Goal: Find specific page/section: Find specific page/section

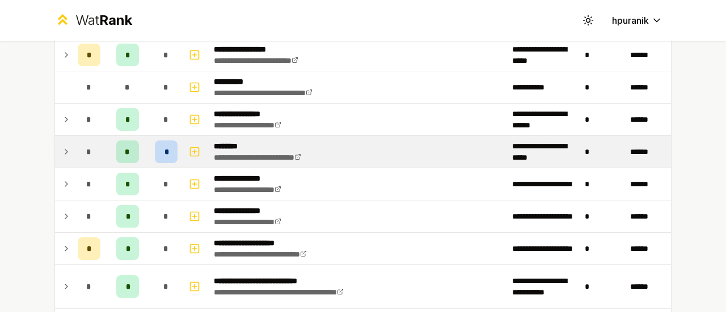
scroll to position [173, 0]
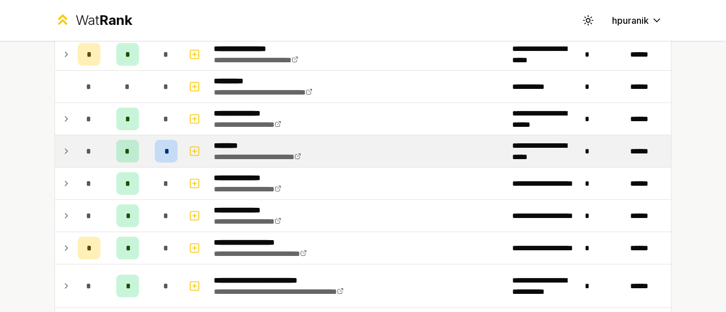
click at [65, 151] on icon at bounding box center [66, 151] width 2 height 5
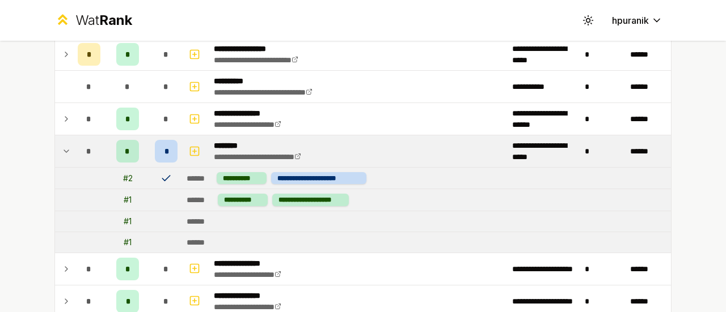
click at [62, 150] on icon at bounding box center [66, 152] width 9 height 14
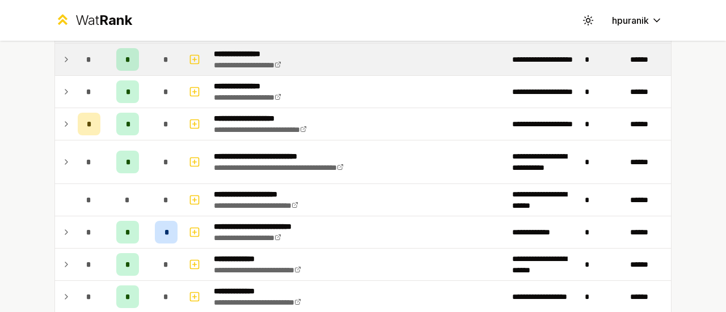
scroll to position [300, 0]
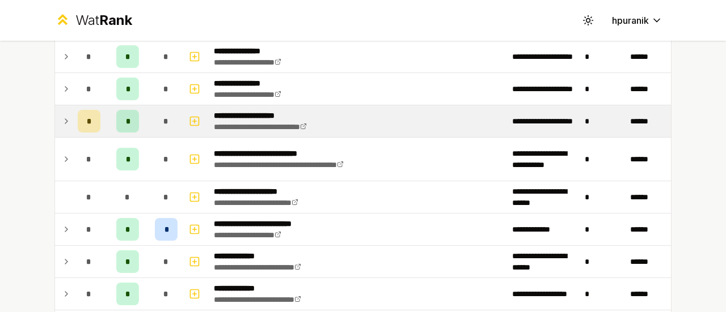
click at [73, 121] on td "*" at bounding box center [89, 121] width 32 height 32
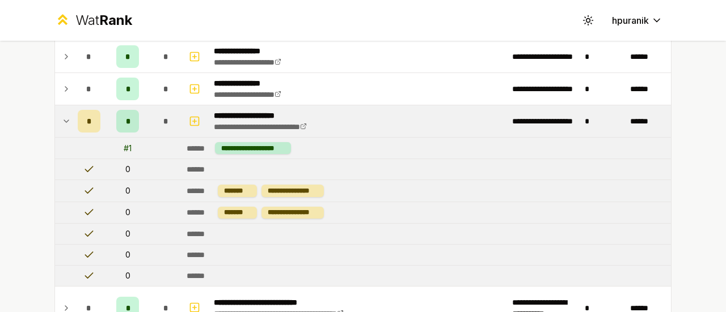
click at [55, 117] on td at bounding box center [64, 121] width 18 height 32
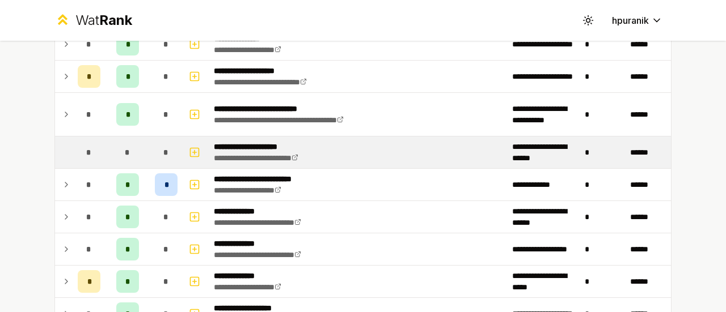
scroll to position [346, 0]
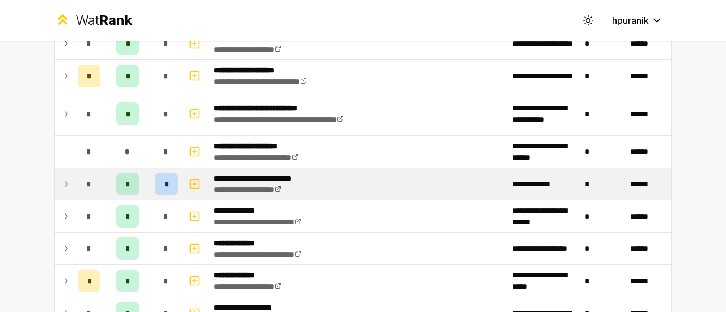
click at [62, 184] on icon at bounding box center [66, 184] width 9 height 14
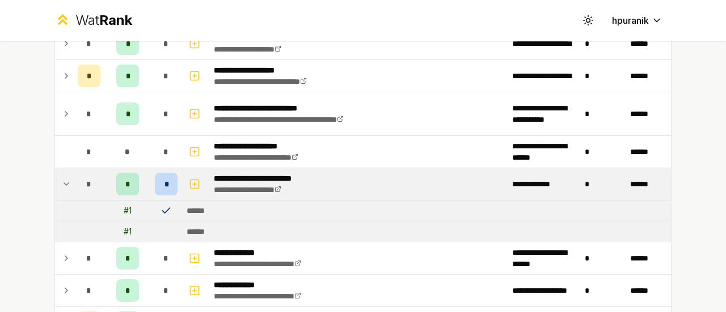
click at [62, 184] on icon at bounding box center [66, 184] width 9 height 14
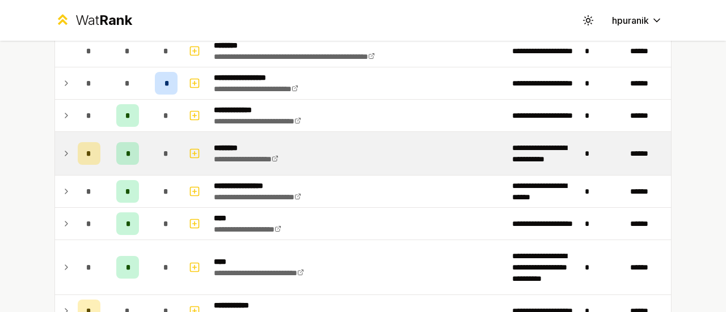
scroll to position [858, 0]
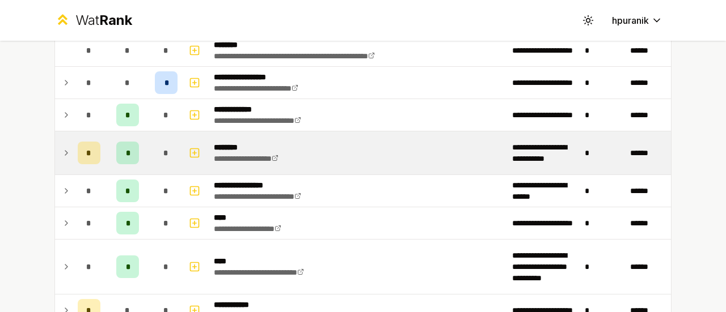
click at [63, 151] on icon at bounding box center [66, 153] width 9 height 14
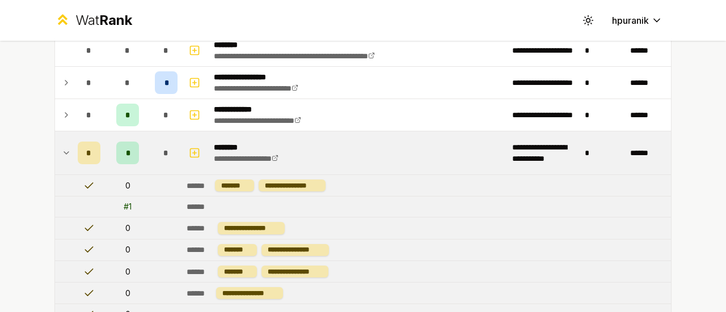
click at [63, 152] on icon at bounding box center [66, 153] width 9 height 14
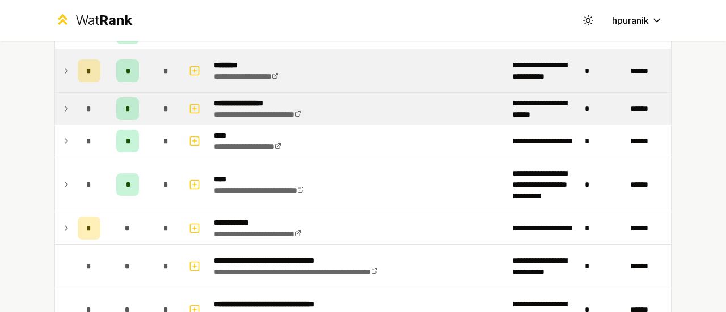
scroll to position [940, 0]
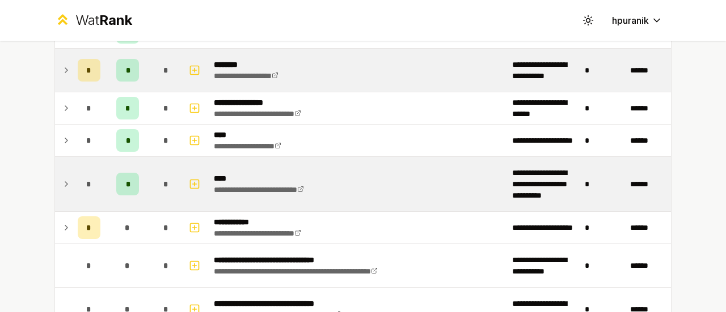
click at [64, 180] on icon at bounding box center [66, 184] width 9 height 14
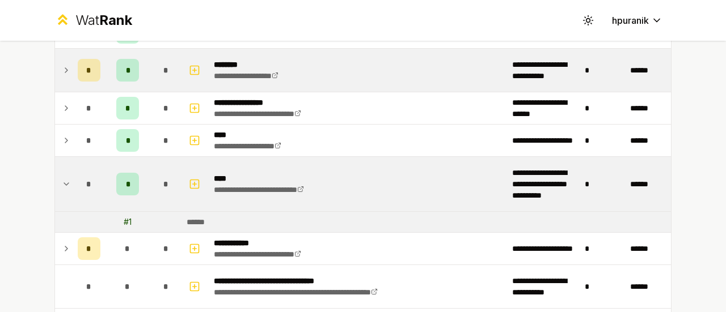
click at [63, 180] on icon at bounding box center [66, 184] width 9 height 14
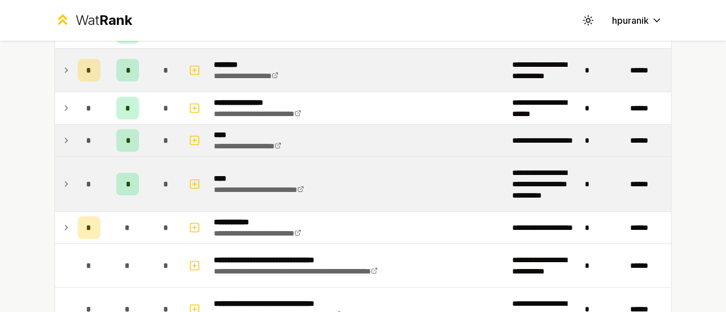
click at [65, 138] on icon at bounding box center [66, 140] width 2 height 5
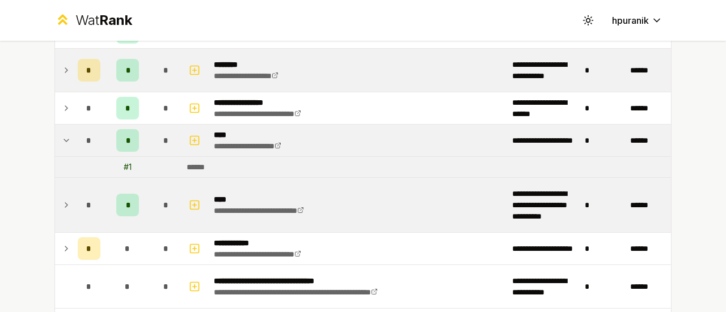
click at [64, 139] on icon at bounding box center [66, 140] width 5 height 2
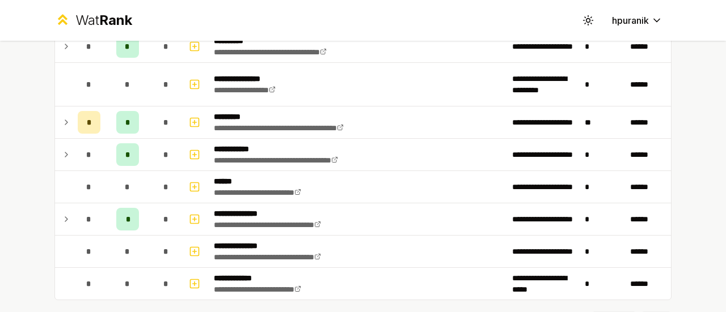
scroll to position [1663, 0]
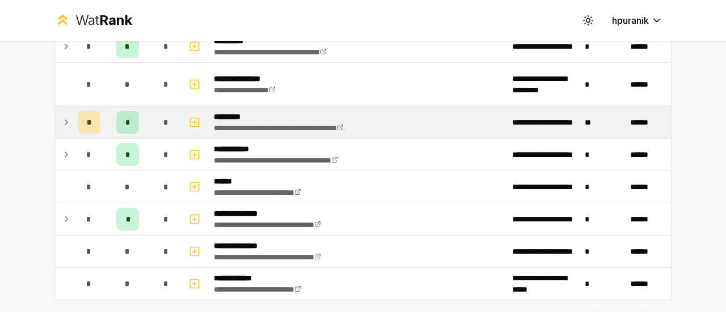
click at [62, 116] on icon at bounding box center [66, 123] width 9 height 14
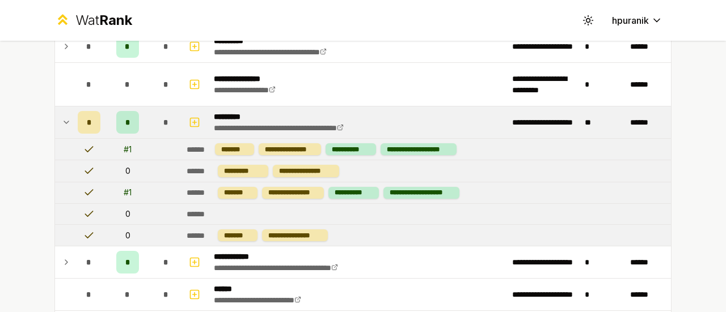
click at [64, 121] on icon at bounding box center [66, 122] width 5 height 2
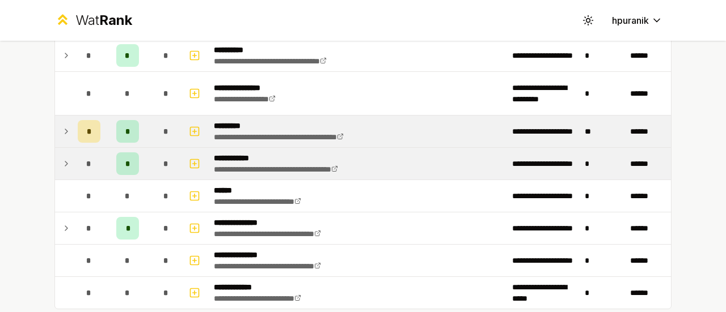
scroll to position [1654, 0]
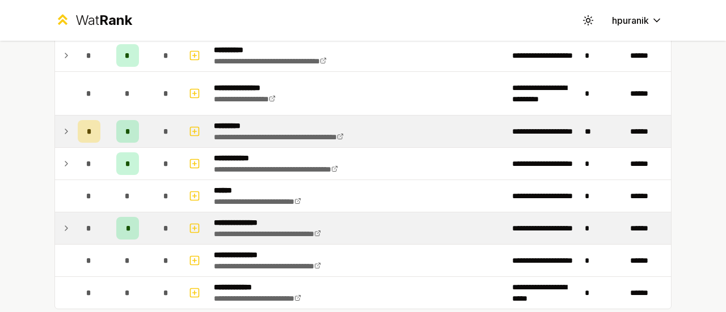
click at [62, 222] on icon at bounding box center [66, 229] width 9 height 14
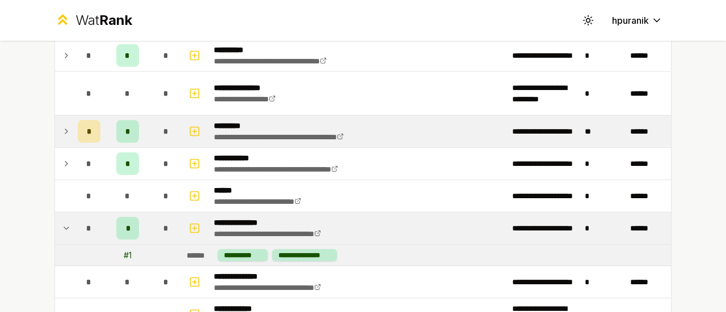
click at [62, 222] on icon at bounding box center [66, 229] width 9 height 14
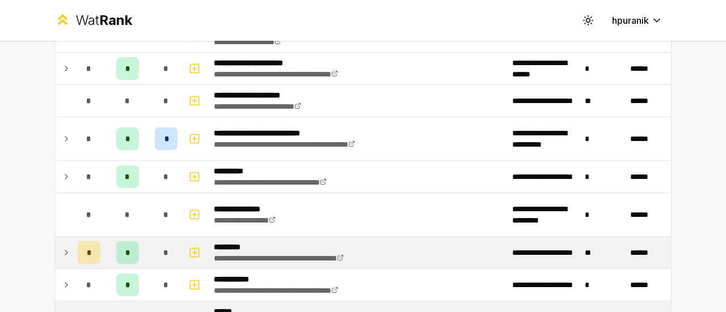
scroll to position [1530, 0]
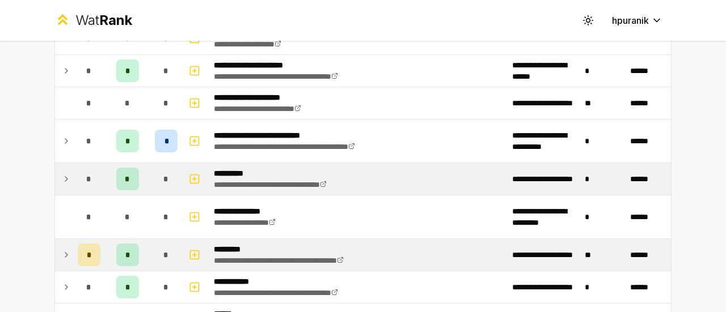
click at [62, 172] on icon at bounding box center [66, 179] width 9 height 14
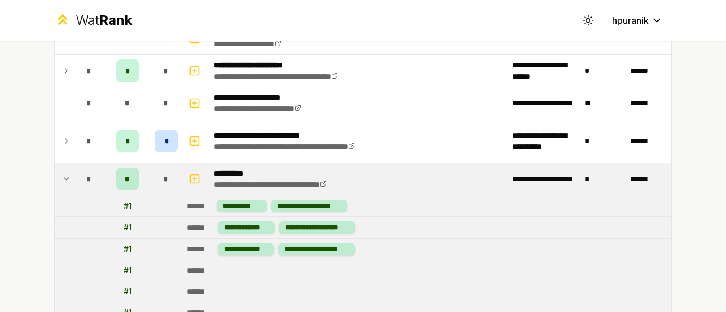
click at [62, 172] on icon at bounding box center [66, 179] width 9 height 14
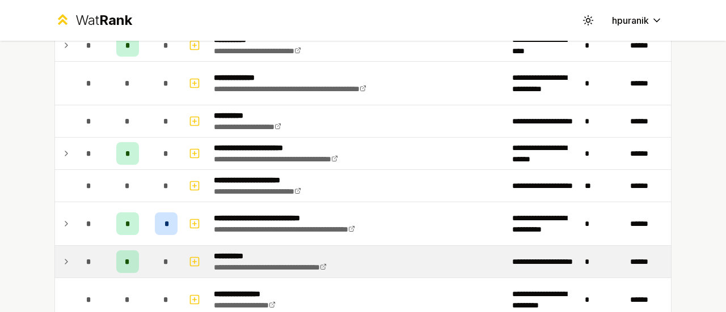
scroll to position [1447, 0]
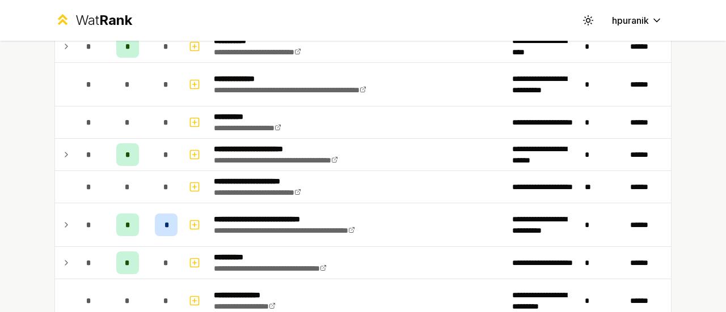
click at [56, 255] on td at bounding box center [64, 263] width 18 height 32
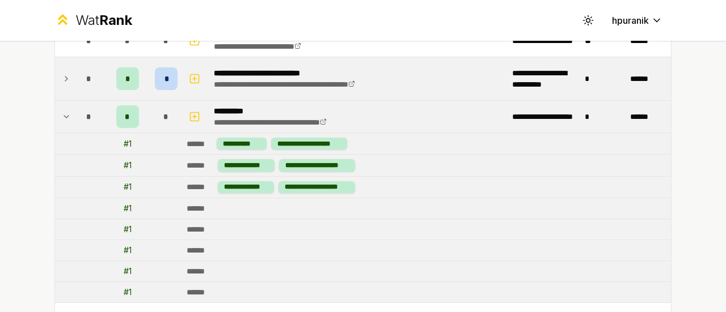
scroll to position [1592, 0]
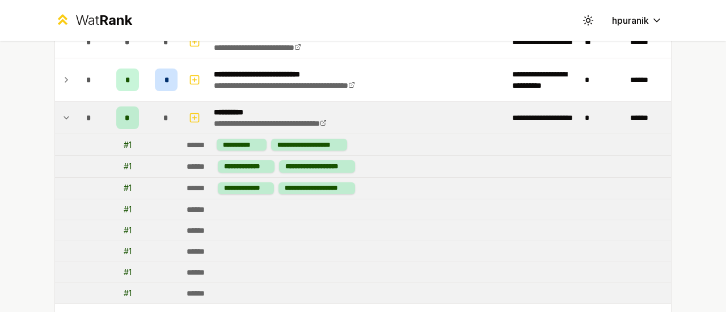
click at [63, 111] on icon at bounding box center [66, 118] width 9 height 14
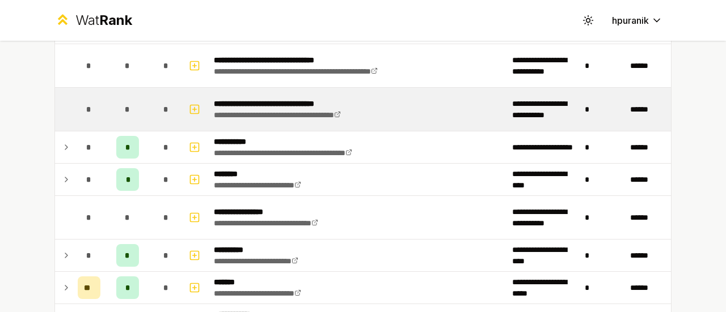
scroll to position [1139, 0]
